Goal: Ask a question

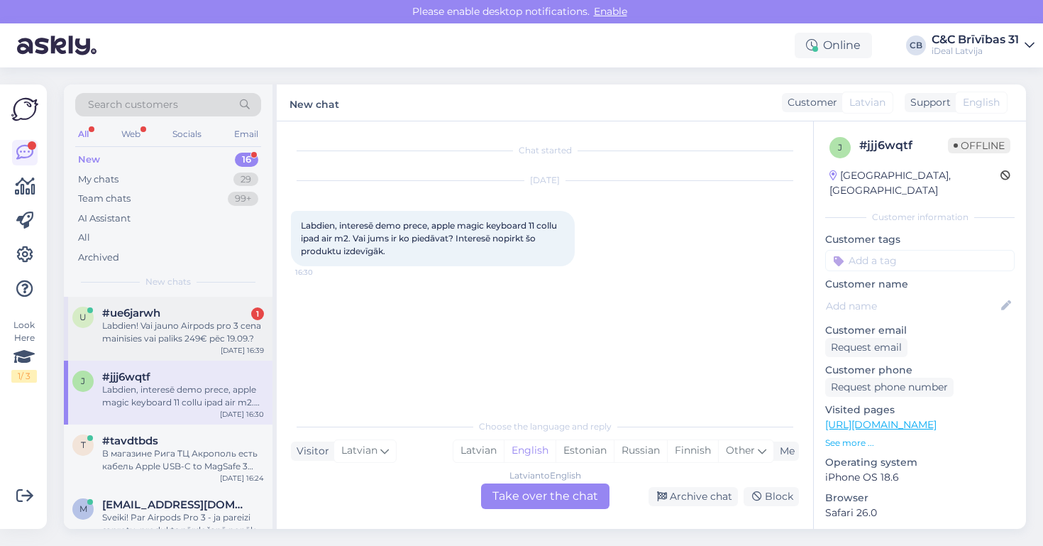
click at [224, 316] on div "#ue6jarwh 1" at bounding box center [183, 313] width 162 height 13
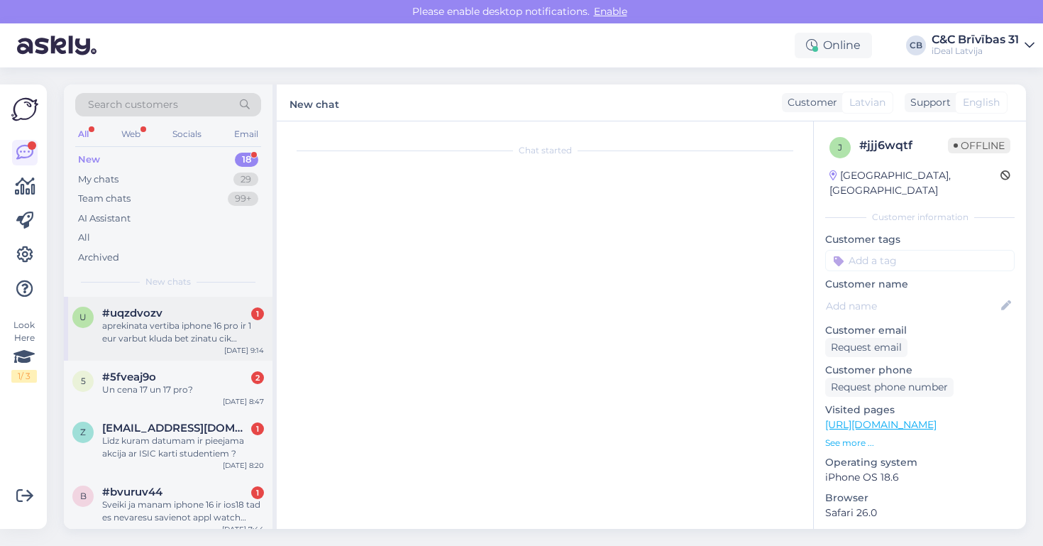
click at [137, 329] on div "aprekinata vertiba iphone 16 pro ir 1 eur varbut kluda bet zinatu cik patiesiba…" at bounding box center [183, 332] width 162 height 26
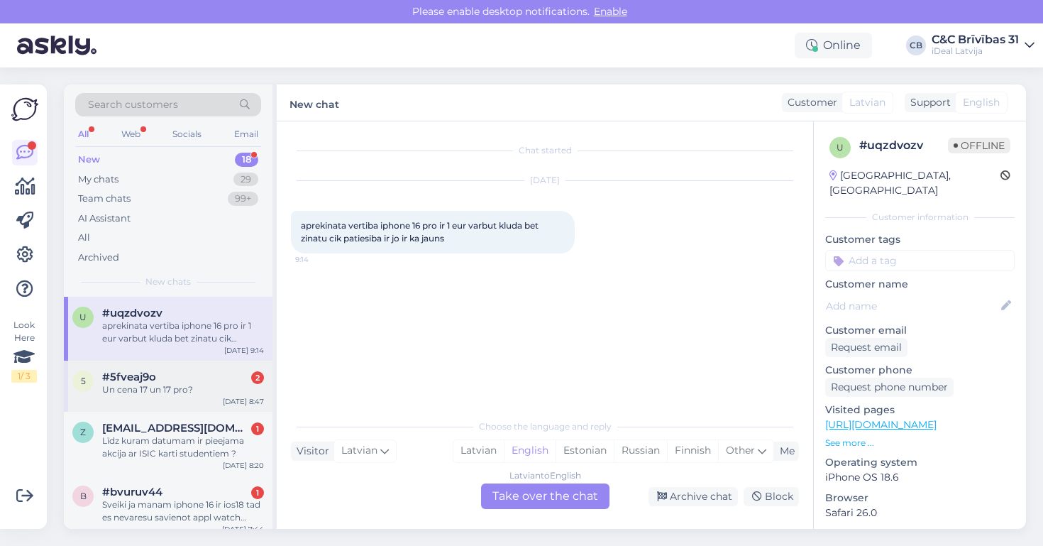
click at [195, 383] on div "Un cena 17 un 17 pro?" at bounding box center [183, 389] width 162 height 13
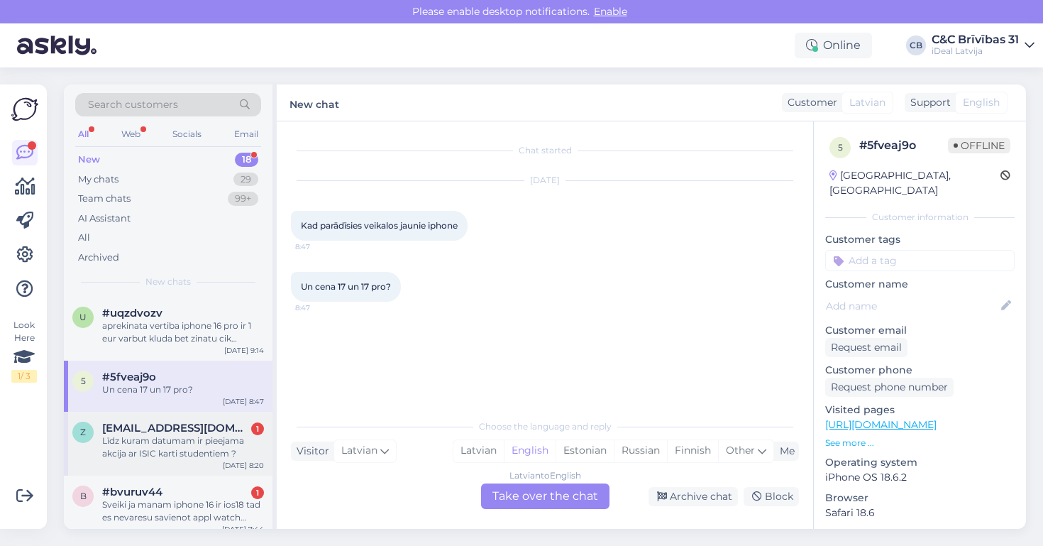
click at [203, 431] on span "[EMAIL_ADDRESS][DOMAIN_NAME]" at bounding box center [176, 427] width 148 height 13
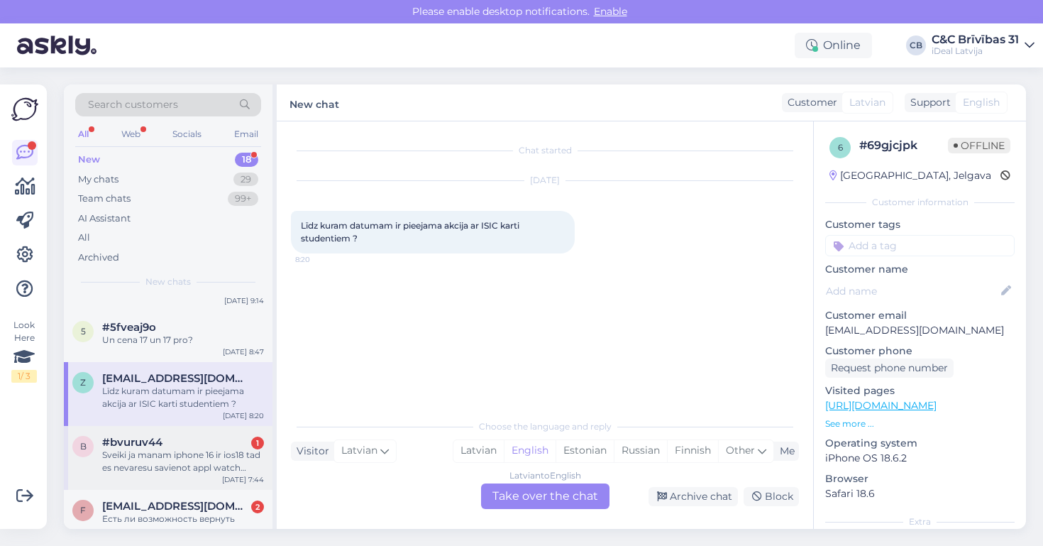
click at [201, 431] on div "b #bvuruv44 1 Sveiki ja manam iphone 16 ir ios18 tad es nevaresu savienot appl …" at bounding box center [168, 458] width 209 height 64
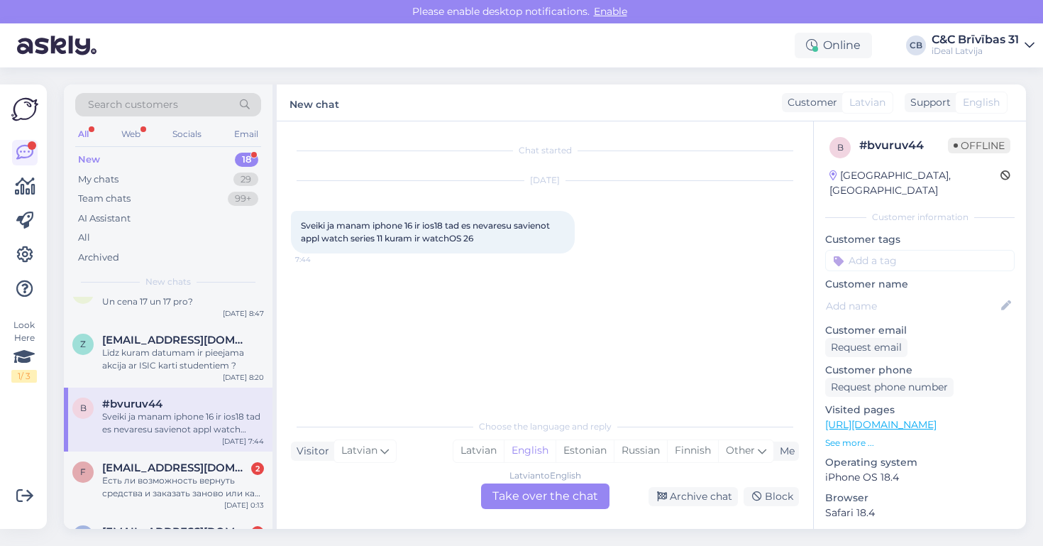
scroll to position [93, 0]
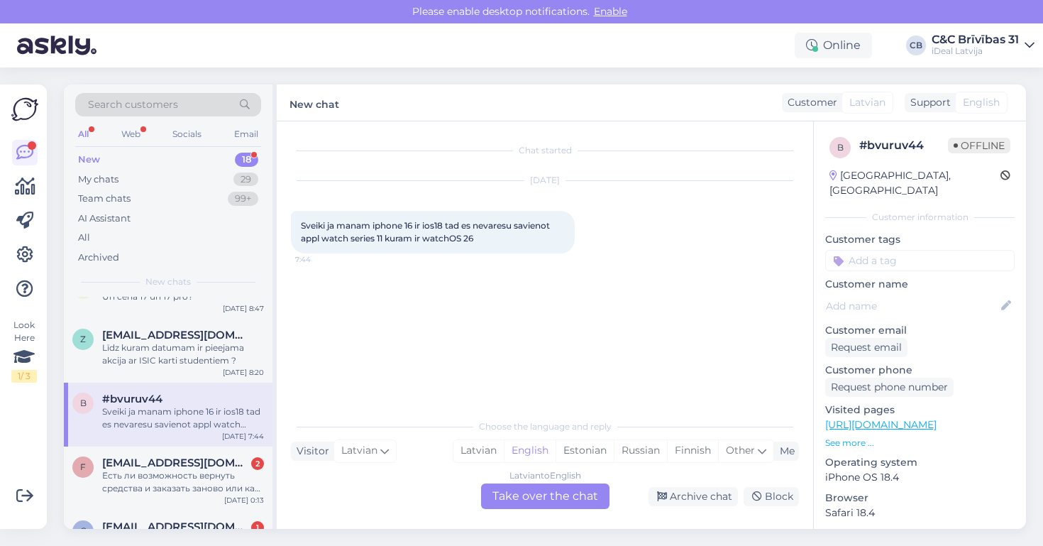
click at [201, 433] on div "b #bvuruv44 Sveiki ja manam iphone 16 ir ios18 tad es nevaresu savienot appl wa…" at bounding box center [168, 414] width 209 height 64
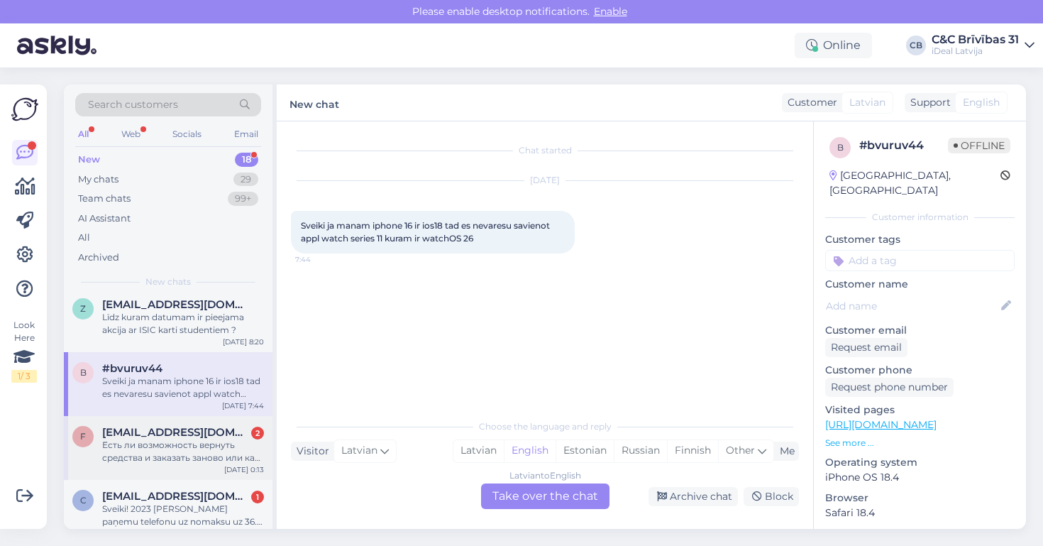
click at [201, 433] on span "[EMAIL_ADDRESS][DOMAIN_NAME]" at bounding box center [176, 432] width 148 height 13
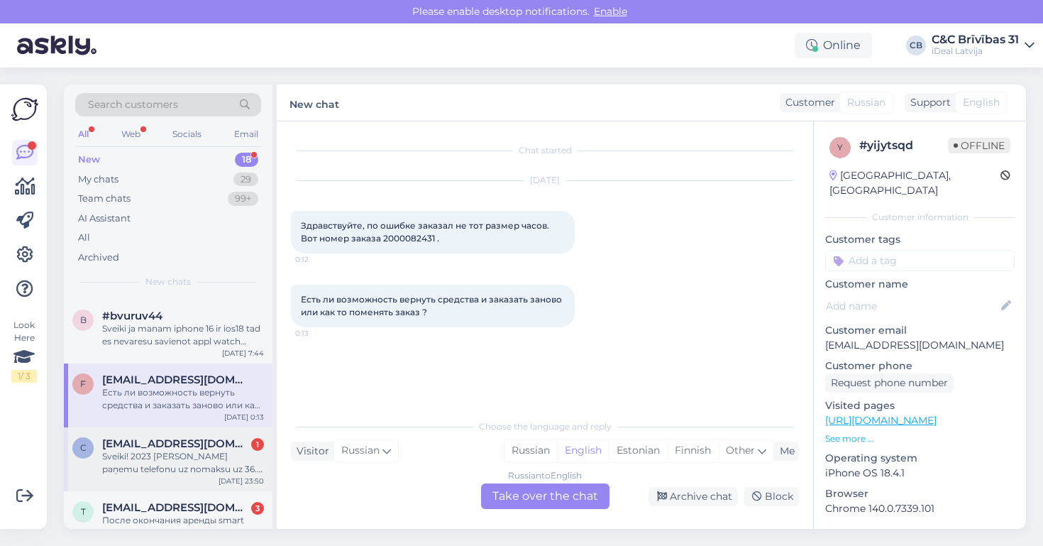
click at [201, 443] on span "[EMAIL_ADDRESS][DOMAIN_NAME]" at bounding box center [176, 443] width 148 height 13
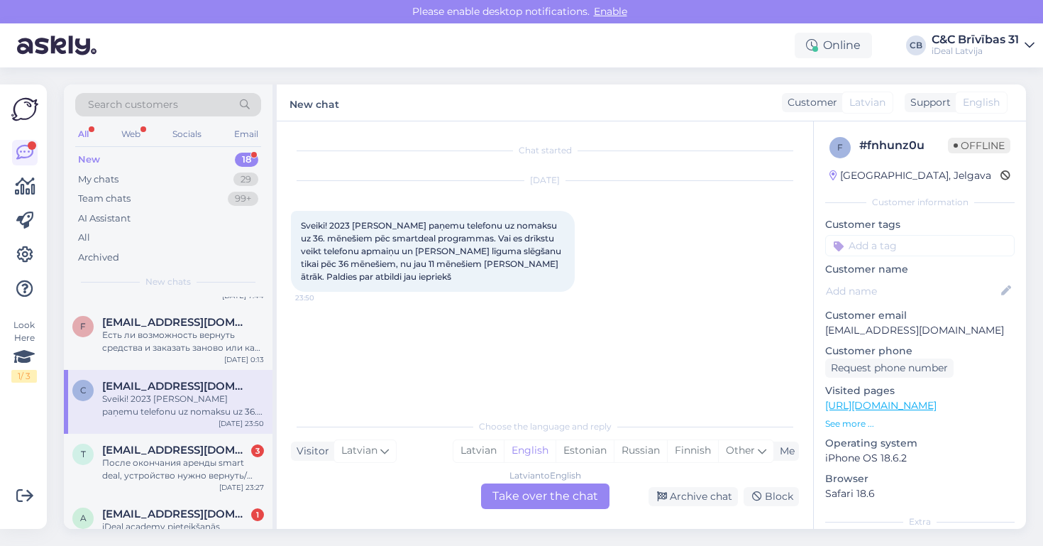
scroll to position [238, 0]
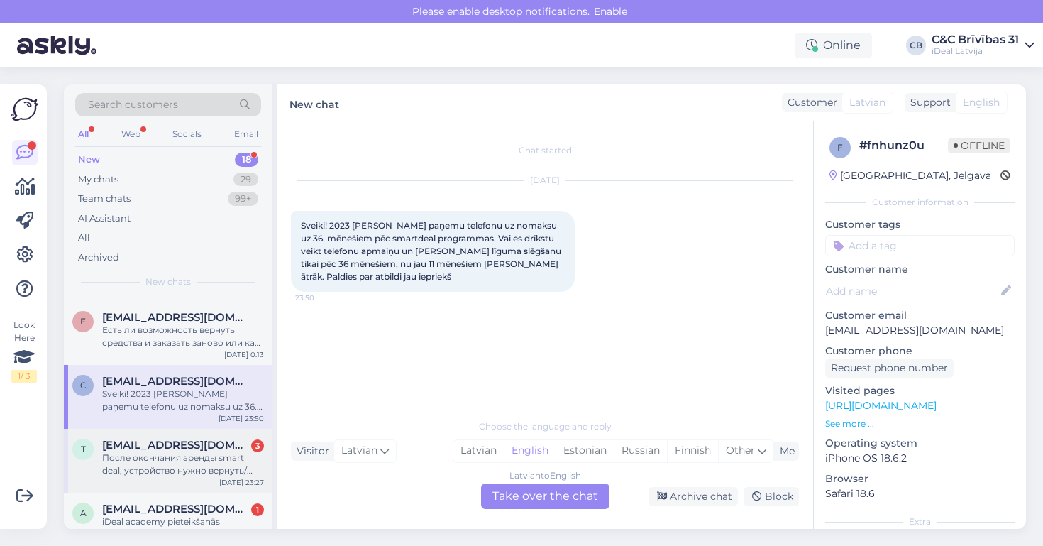
click at [201, 443] on span "[EMAIL_ADDRESS][DOMAIN_NAME]" at bounding box center [176, 444] width 148 height 13
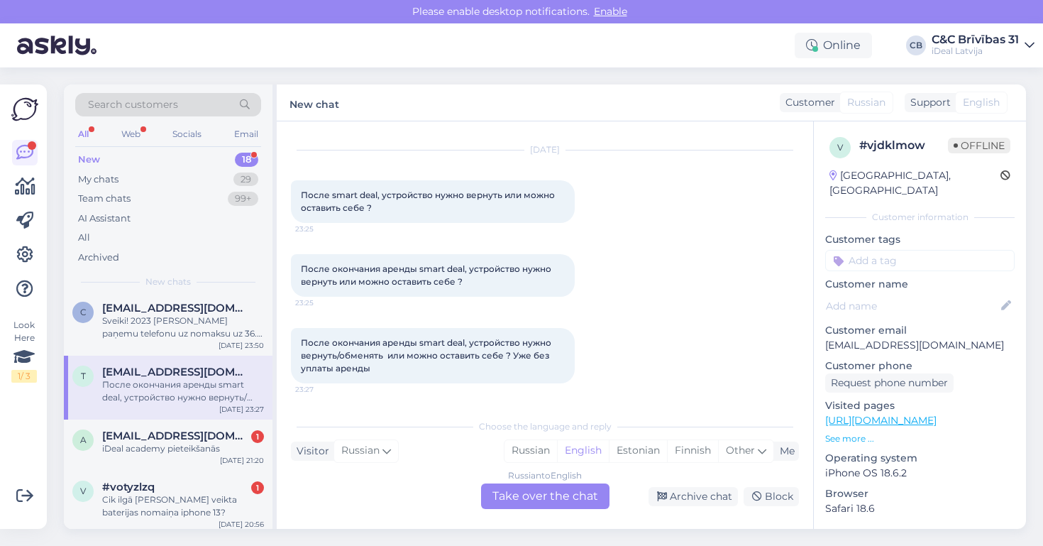
scroll to position [370, 0]
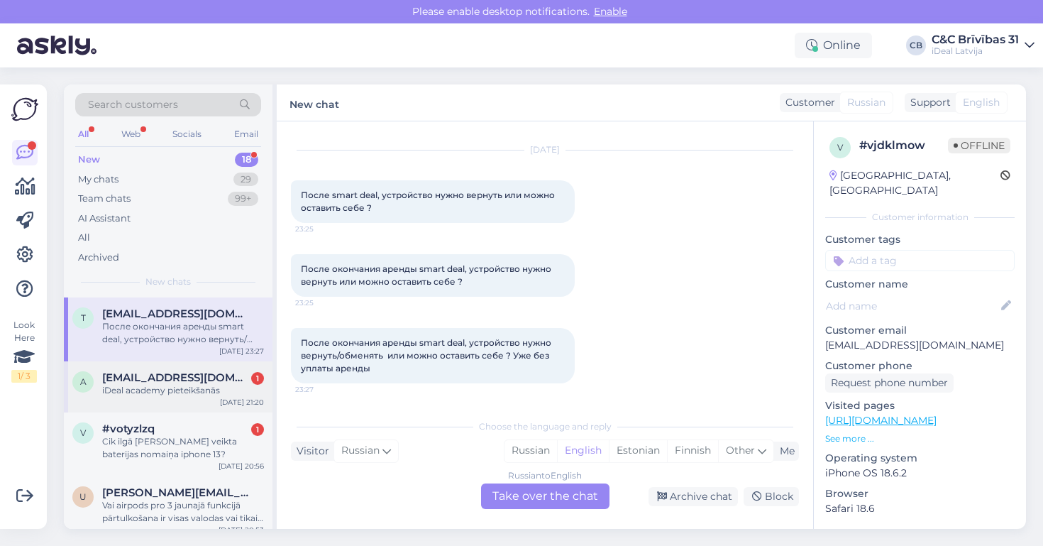
click at [203, 395] on div "a [EMAIL_ADDRESS][DOMAIN_NAME] 1 iDeal academy pieteikšanās [DATE] 21:20" at bounding box center [168, 386] width 209 height 51
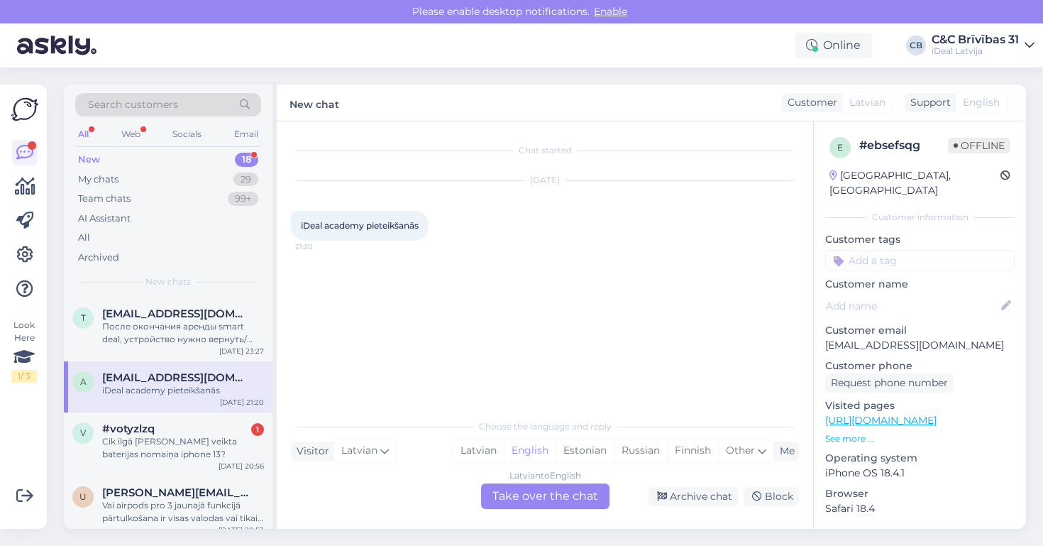
scroll to position [0, 0]
click at [198, 422] on div "#votyzlzq 1" at bounding box center [183, 428] width 162 height 13
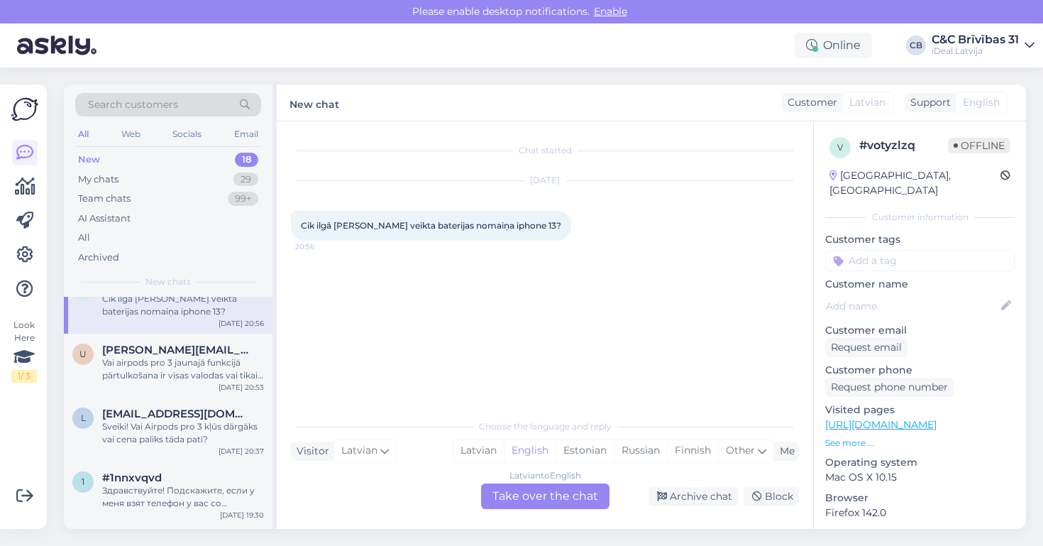
scroll to position [525, 0]
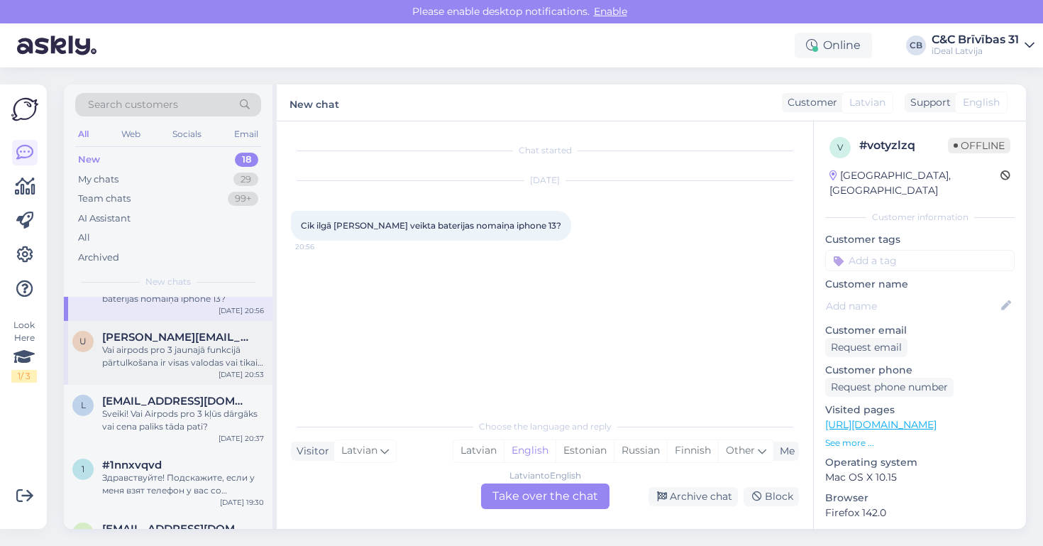
click at [209, 363] on div "Vai airpods pro 3 jaunajā funkcijā pārtulkošana ir visas valodas vai tikai daža…" at bounding box center [183, 356] width 162 height 26
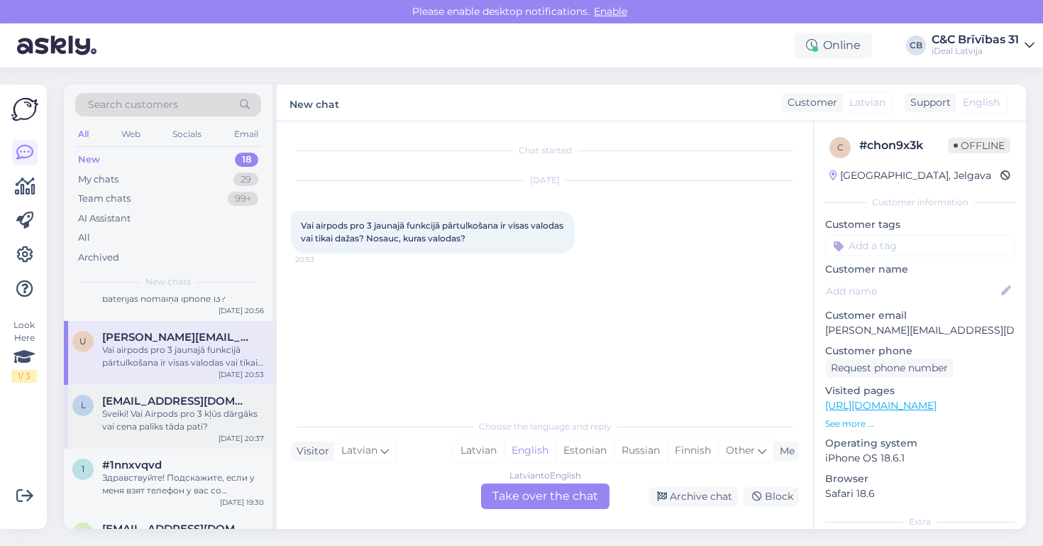
click at [202, 389] on div "l [EMAIL_ADDRESS][DOMAIN_NAME] Sveiki! Vai Airpods pro 3 kļūs dārgāks vai cena …" at bounding box center [168, 417] width 209 height 64
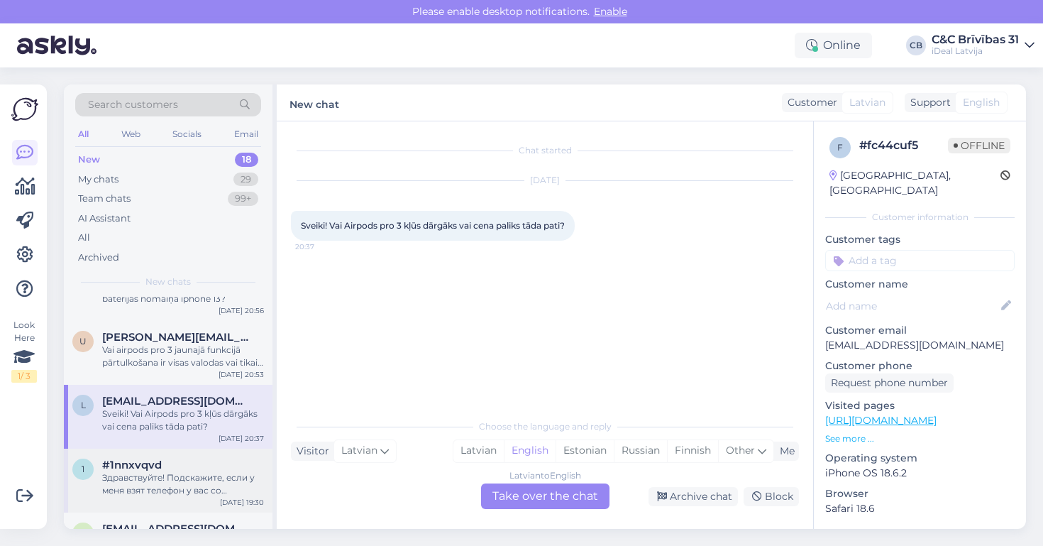
click at [197, 484] on div "Здравствуйте! Подскажите, если у меня взят телефон у вас со smartdeal программе…" at bounding box center [183, 484] width 162 height 26
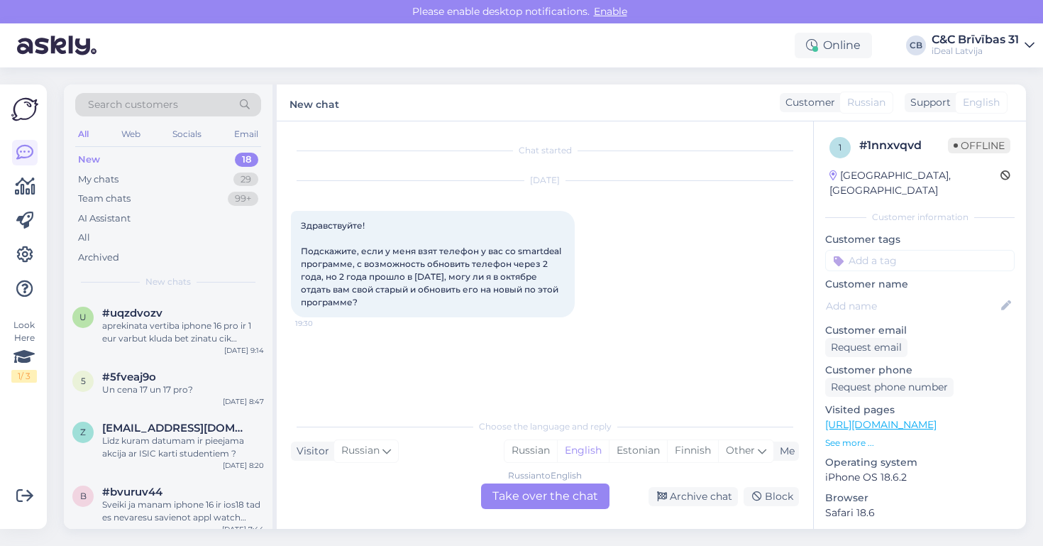
scroll to position [0, 0]
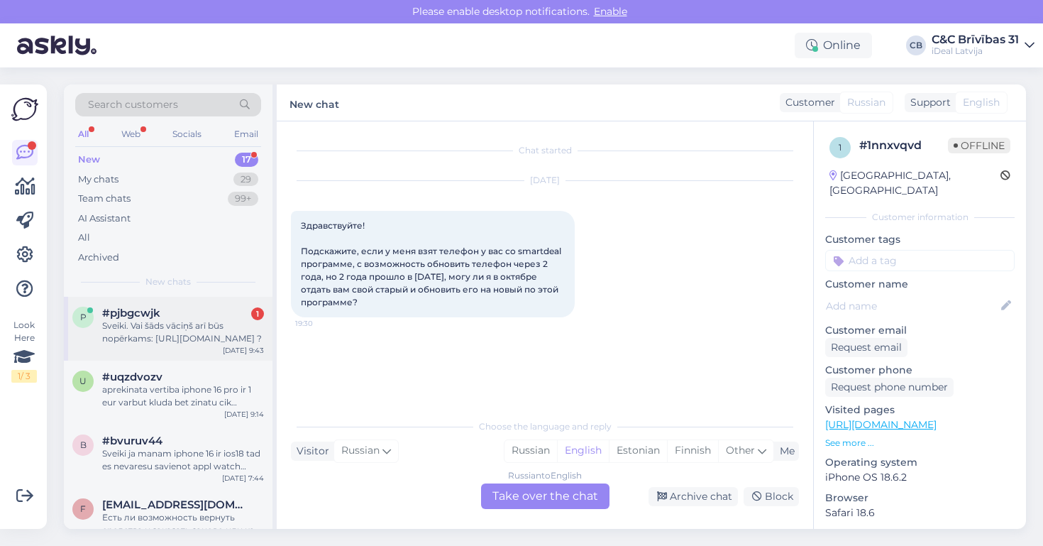
click at [221, 325] on div "Sveiki. Vai šāds vāciņš arī būs nopērkams: [URL][DOMAIN_NAME] ?" at bounding box center [183, 332] width 162 height 26
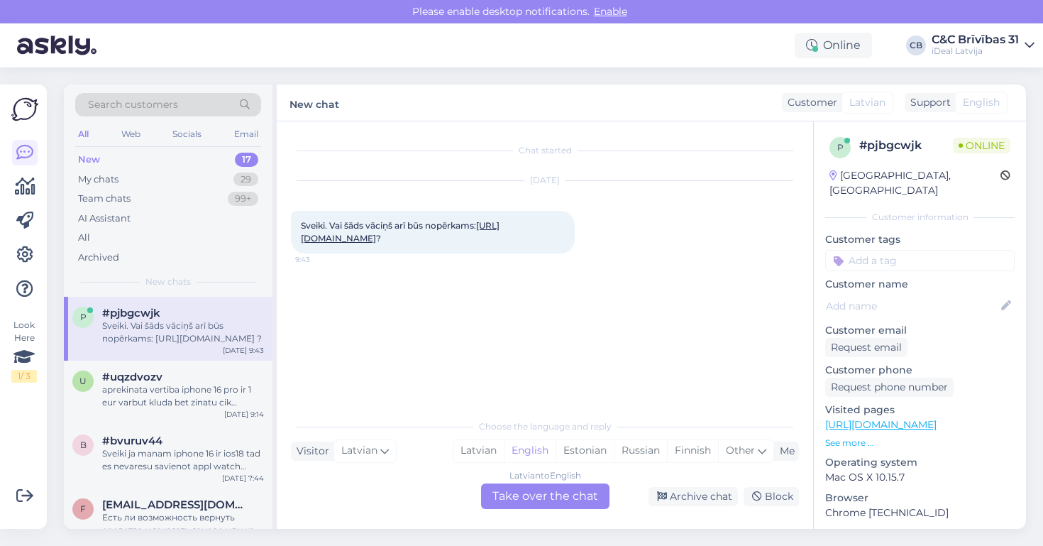
click at [404, 238] on link "[URL][DOMAIN_NAME]" at bounding box center [400, 231] width 199 height 23
